Goal: Navigation & Orientation: Find specific page/section

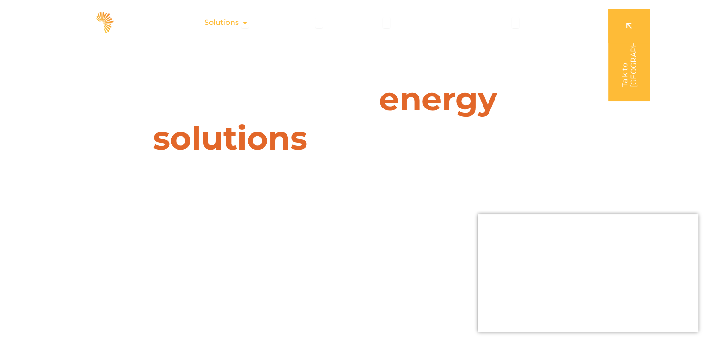
click at [239, 25] on span "Solutions" at bounding box center [221, 22] width 35 height 11
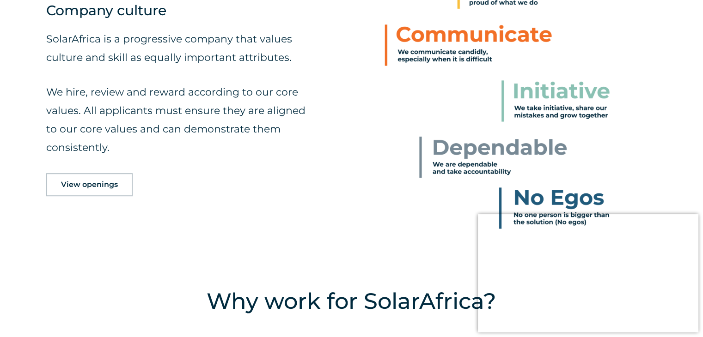
scroll to position [554, 0]
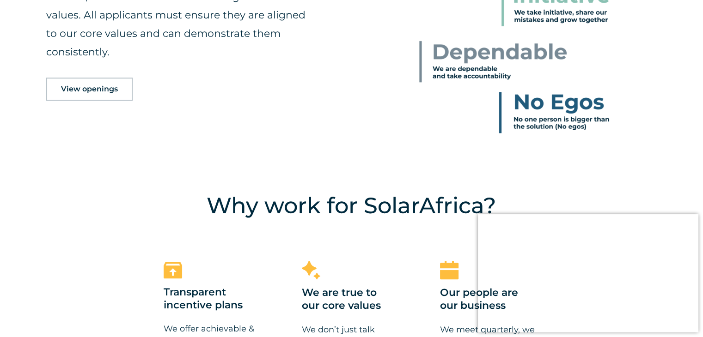
click at [86, 93] on span "View openings" at bounding box center [89, 88] width 57 height 7
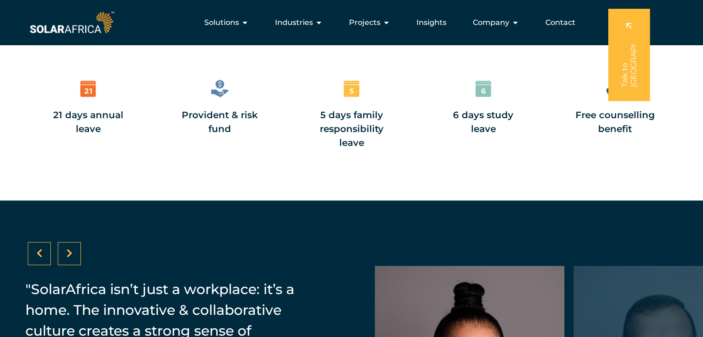
scroll to position [1194, 0]
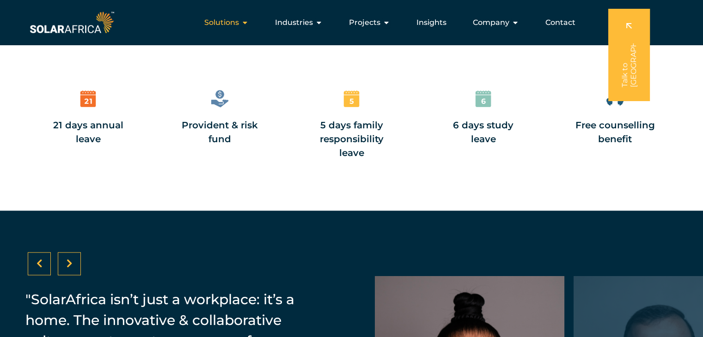
click at [230, 19] on span "Solutions" at bounding box center [221, 22] width 35 height 11
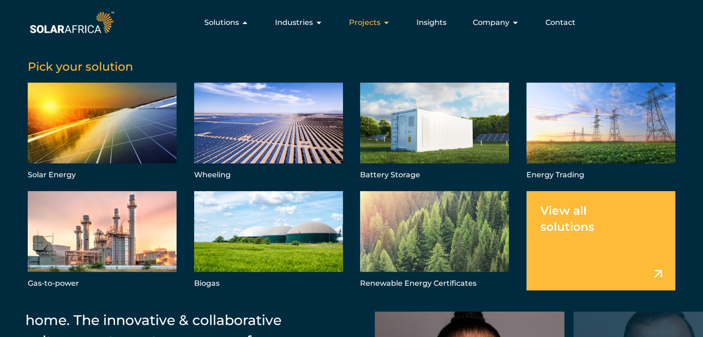
click at [360, 23] on span "Projects" at bounding box center [364, 22] width 31 height 11
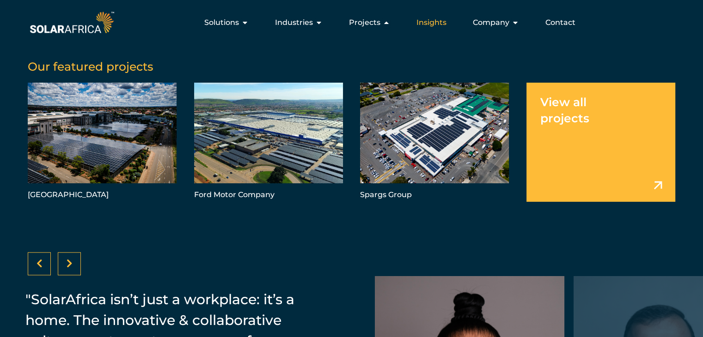
click at [436, 26] on span "Insights" at bounding box center [431, 22] width 30 height 11
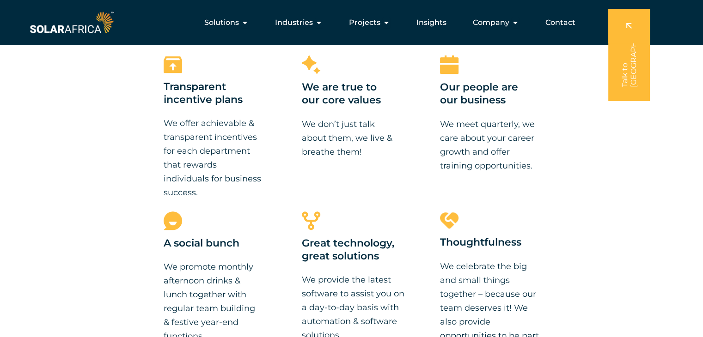
scroll to position [640, 0]
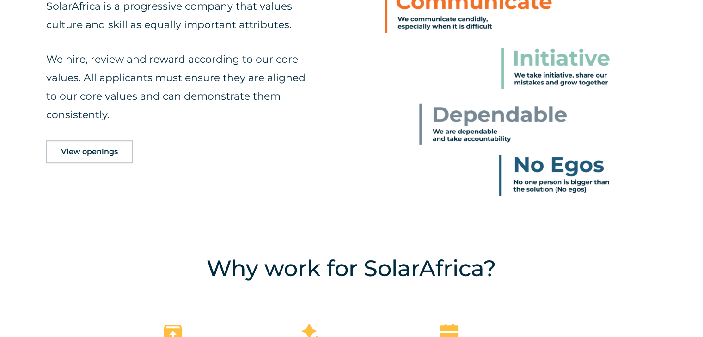
scroll to position [508, 0]
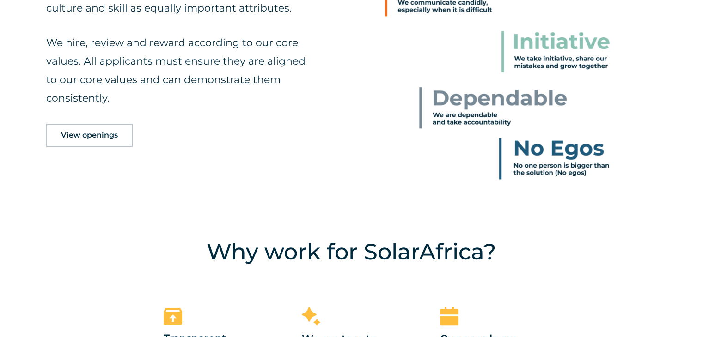
click at [90, 135] on span "View openings" at bounding box center [89, 135] width 57 height 7
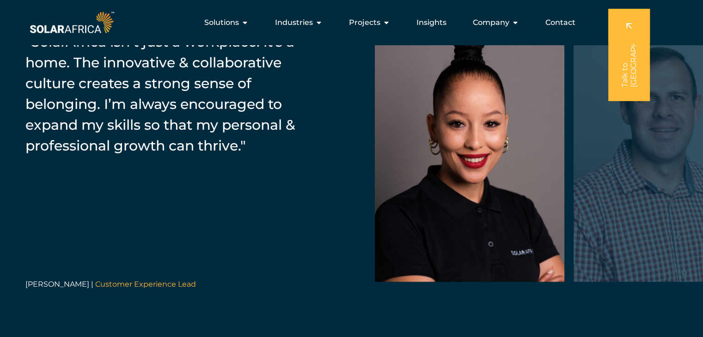
scroll to position [1194, 0]
